Goal: Information Seeking & Learning: Learn about a topic

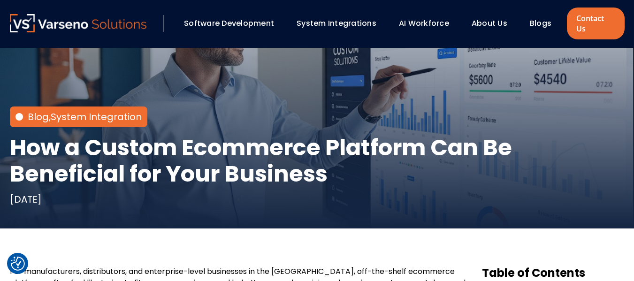
scroll to position [124, 0]
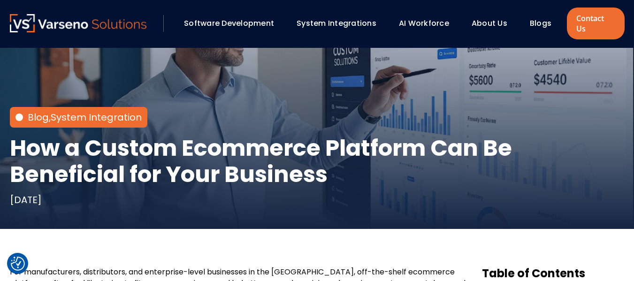
drag, startPoint x: 0, startPoint y: 0, endPoint x: 309, endPoint y: 140, distance: 338.9
click at [309, 140] on h1 "How a Custom Ecommerce Platform Can Be Beneficial for Your Business" at bounding box center [317, 161] width 615 height 53
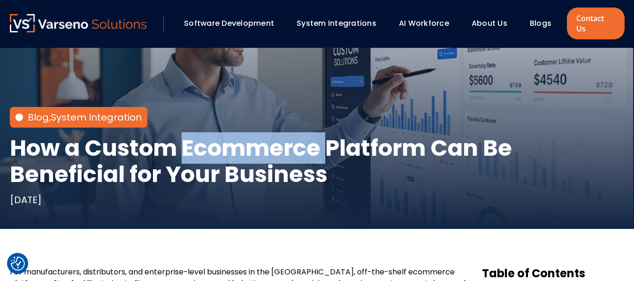
click at [309, 140] on h1 "How a Custom Ecommerce Platform Can Be Beneficial for Your Business" at bounding box center [317, 161] width 615 height 53
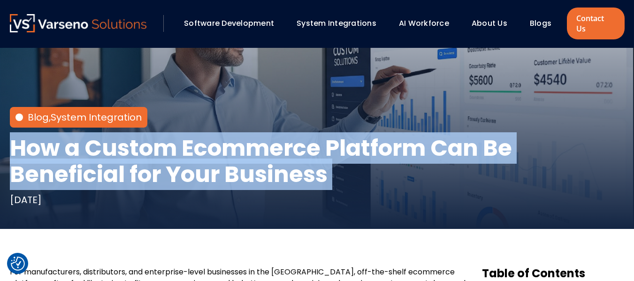
click at [309, 140] on h1 "How a Custom Ecommerce Platform Can Be Beneficial for Your Business" at bounding box center [317, 161] width 615 height 53
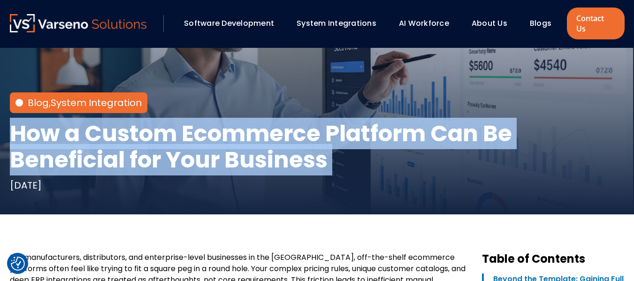
scroll to position [139, 0]
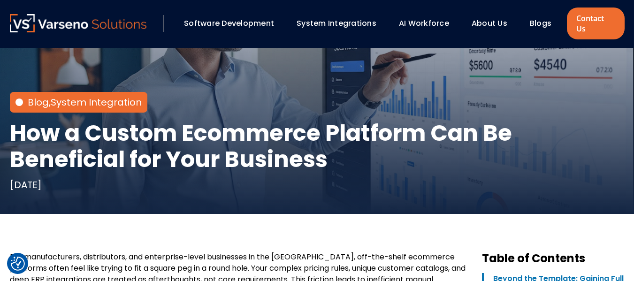
click at [362, 257] on p "For manufacturers, distributors, and enterprise-level businesses in the [GEOGRA…" at bounding box center [238, 273] width 457 height 45
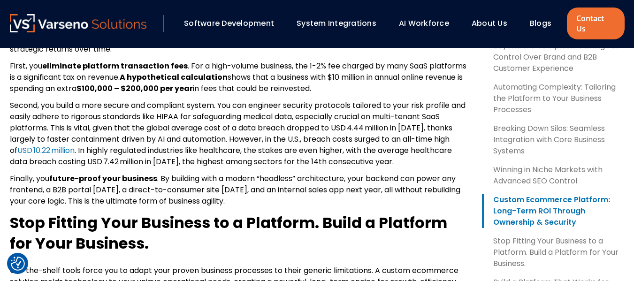
scroll to position [1265, 0]
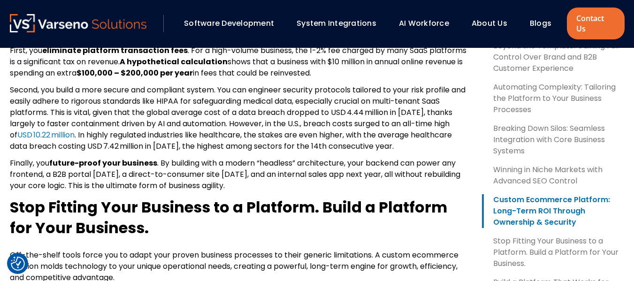
click at [29, 84] on span "Second, you build a more secure and compliant system. You can engineer security…" at bounding box center [238, 112] width 456 height 56
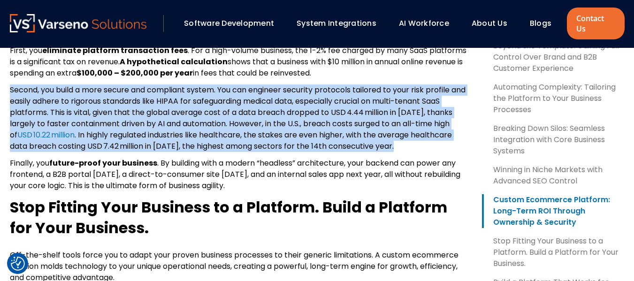
drag, startPoint x: 29, startPoint y: 83, endPoint x: 393, endPoint y: 130, distance: 367.1
click at [393, 130] on p "Second, you build a more secure and compliant system. You can engineer security…" at bounding box center [238, 118] width 457 height 68
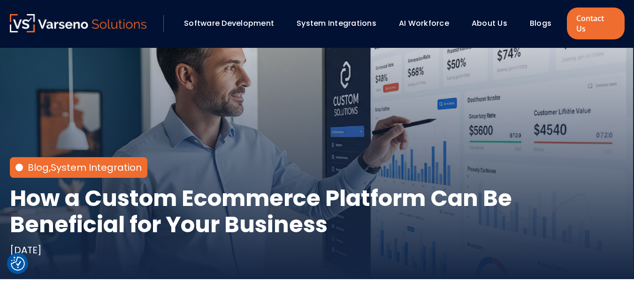
scroll to position [21, 0]
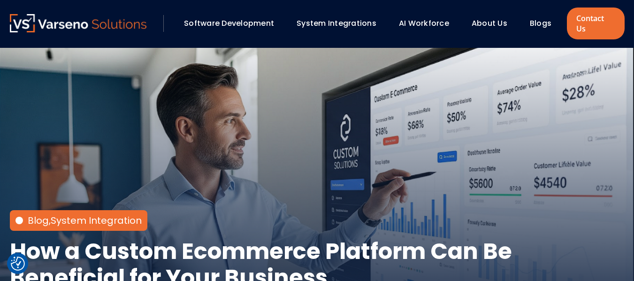
click at [225, 238] on h1 "How a Custom Ecommerce Platform Can Be Beneficial for Your Business" at bounding box center [317, 264] width 615 height 53
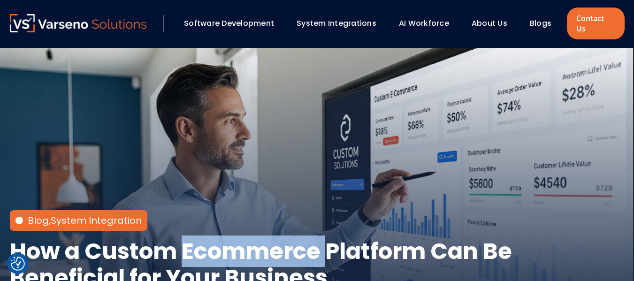
click at [225, 238] on h1 "How a Custom Ecommerce Platform Can Be Beneficial for Your Business" at bounding box center [317, 264] width 615 height 53
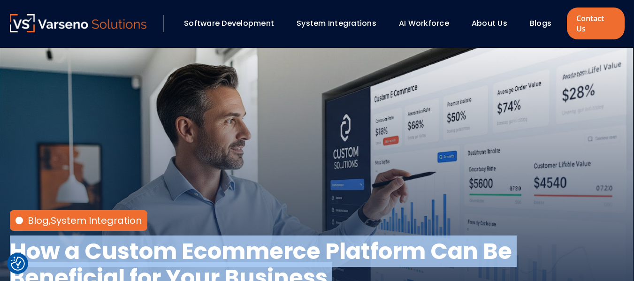
click at [225, 238] on h1 "How a Custom Ecommerce Platform Can Be Beneficial for Your Business" at bounding box center [317, 264] width 615 height 53
copy div "How a Custom Ecommerce Platform Can Be Beneficial for Your Business"
